Goal: Navigation & Orientation: Find specific page/section

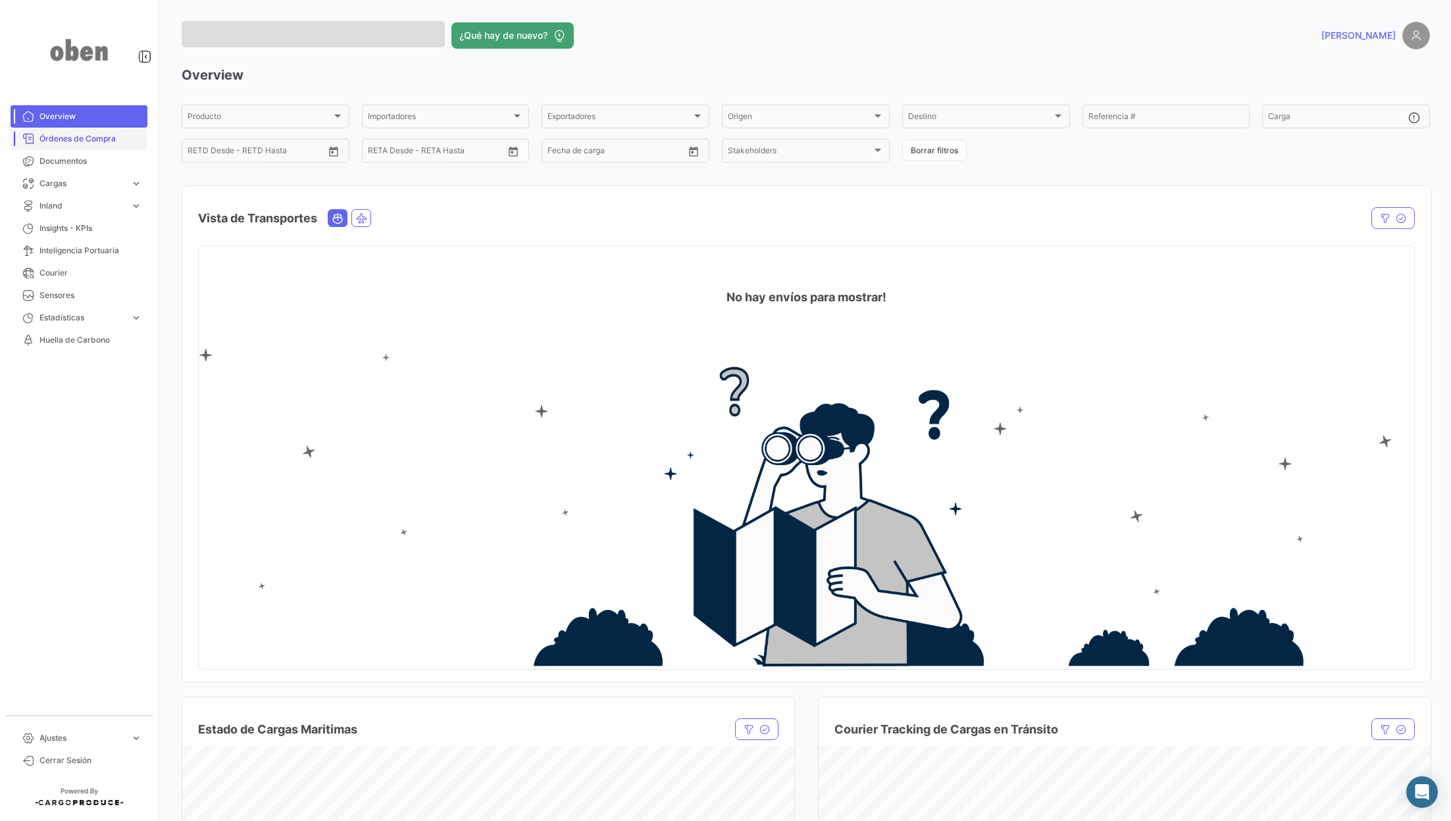
click at [80, 139] on span "Órdenes de Compra" at bounding box center [90, 139] width 103 height 12
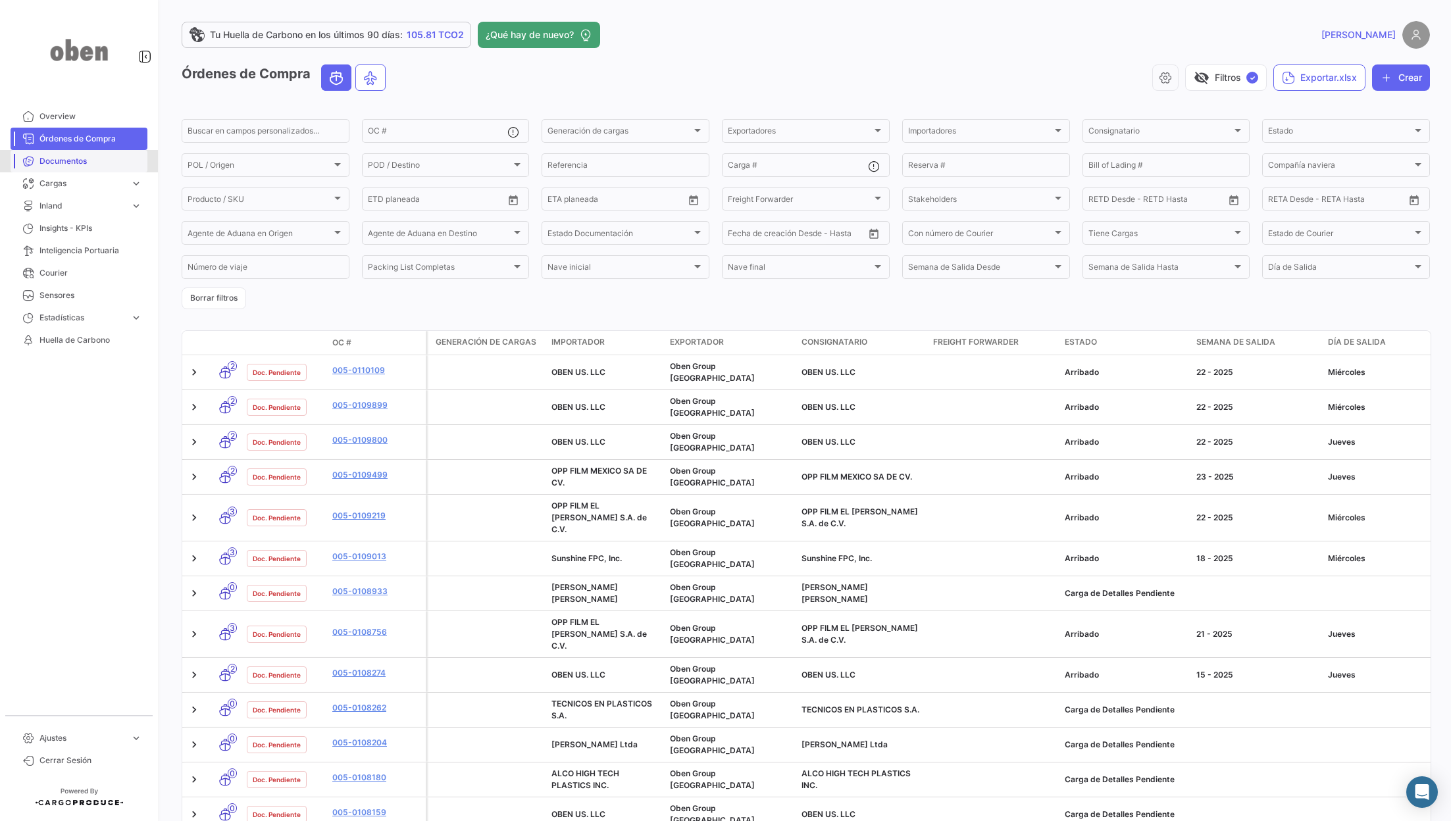
click at [78, 159] on span "Documentos" at bounding box center [90, 161] width 103 height 12
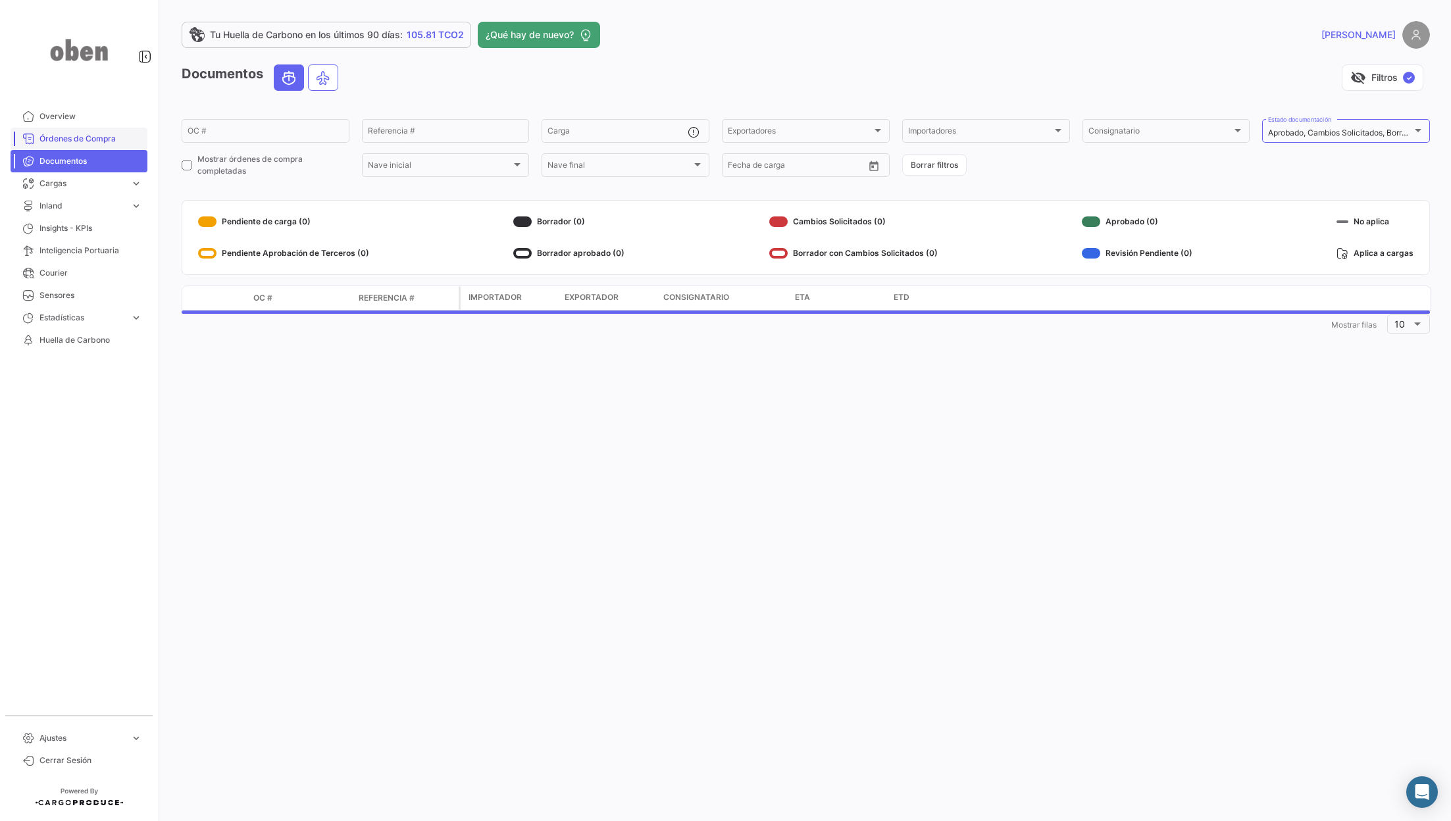
click at [81, 137] on span "Órdenes de Compra" at bounding box center [90, 139] width 103 height 12
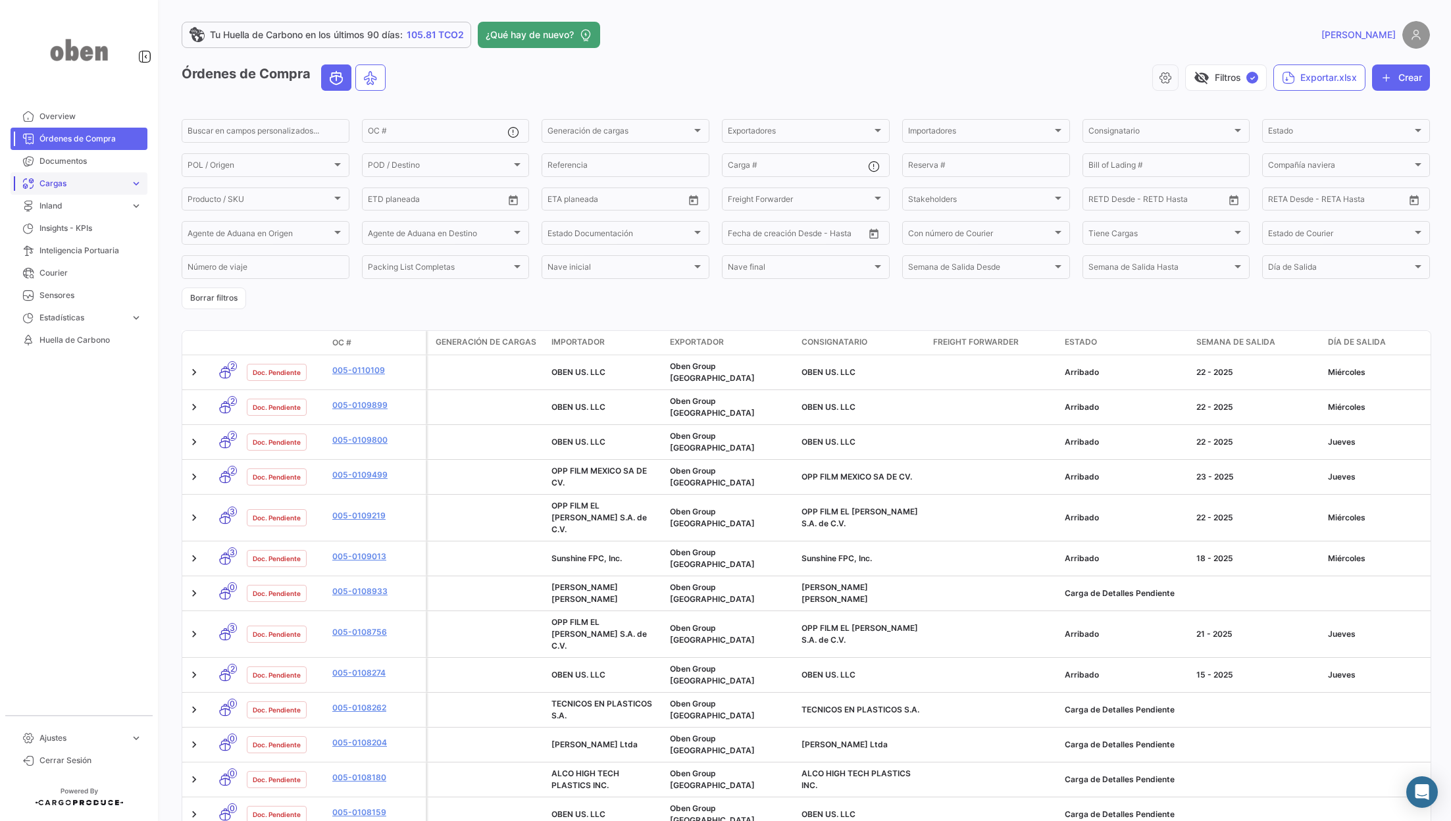
click at [82, 180] on span "Cargas" at bounding box center [82, 184] width 86 height 12
click at [73, 759] on span "Cerrar Sesión" at bounding box center [90, 761] width 103 height 12
